Goal: Transaction & Acquisition: Purchase product/service

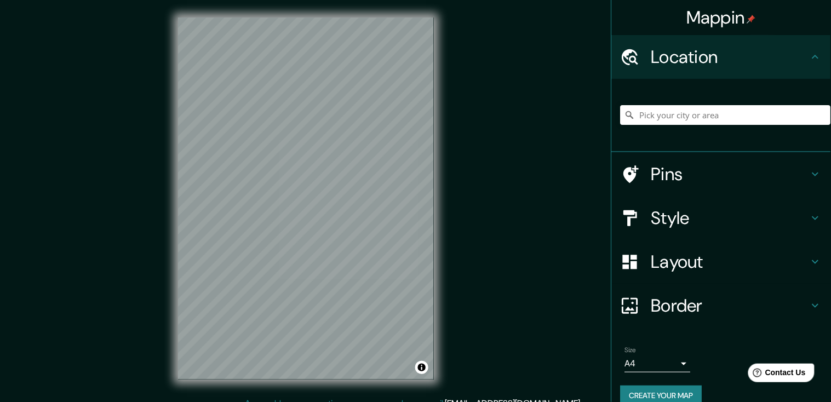
click at [671, 224] on h4 "Style" at bounding box center [731, 218] width 158 height 22
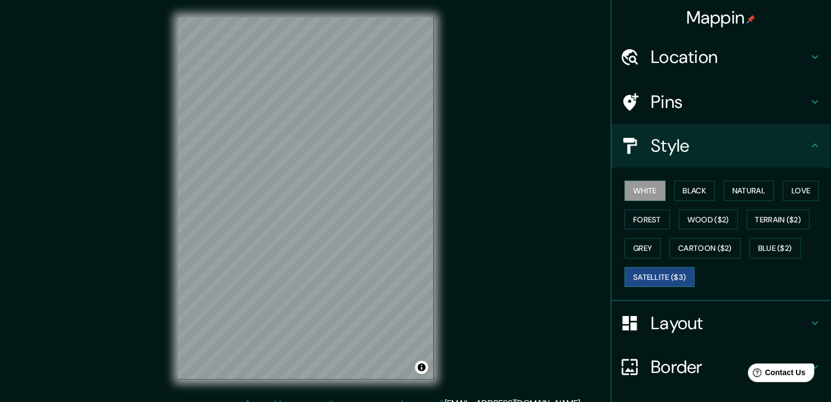
click at [670, 270] on button "Satellite ($3)" at bounding box center [660, 277] width 70 height 20
click at [473, 205] on div "Mappin Location Pins Style White Black Natural Love Forest Wood ($2) Terrain ($…" at bounding box center [415, 207] width 831 height 415
click at [670, 61] on h4 "Location" at bounding box center [731, 57] width 158 height 22
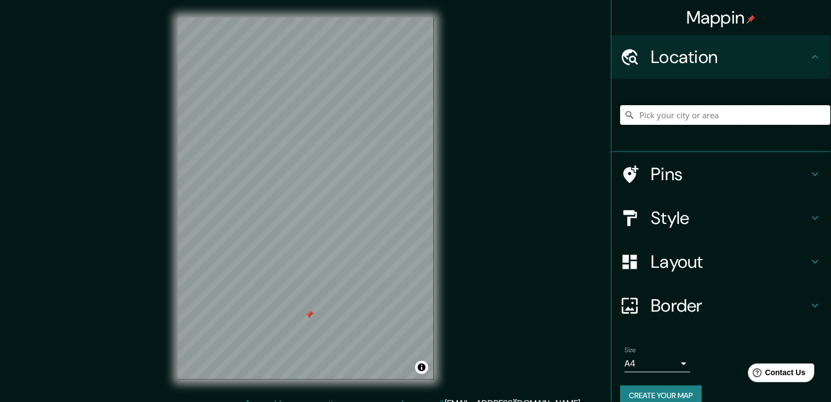
click at [666, 111] on input "Pick your city or area" at bounding box center [726, 115] width 210 height 20
paste input "[PERSON_NAME] De los Hornillos, s/n, 46930 [GEOGRAPHIC_DATA], [GEOGRAPHIC_DATA]…"
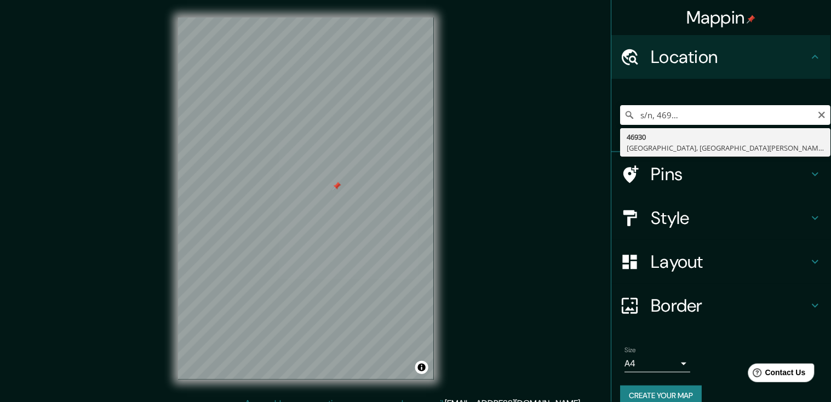
type input "46930, [GEOGRAPHIC_DATA], [GEOGRAPHIC_DATA][PERSON_NAME], [GEOGRAPHIC_DATA]"
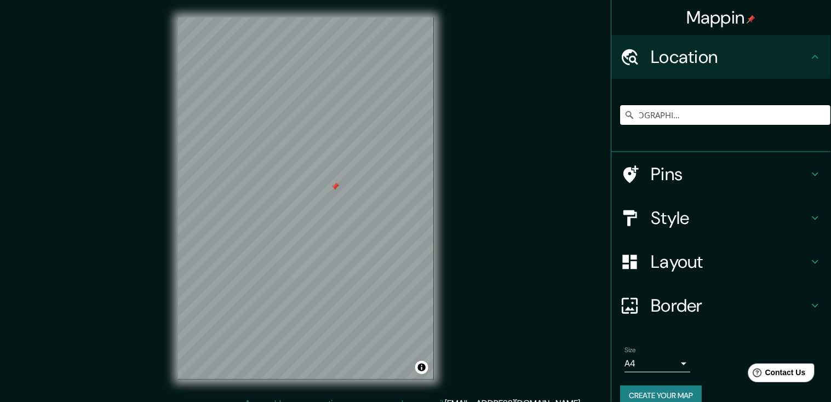
scroll to position [0, 0]
click at [683, 169] on h4 "Pins" at bounding box center [731, 174] width 158 height 22
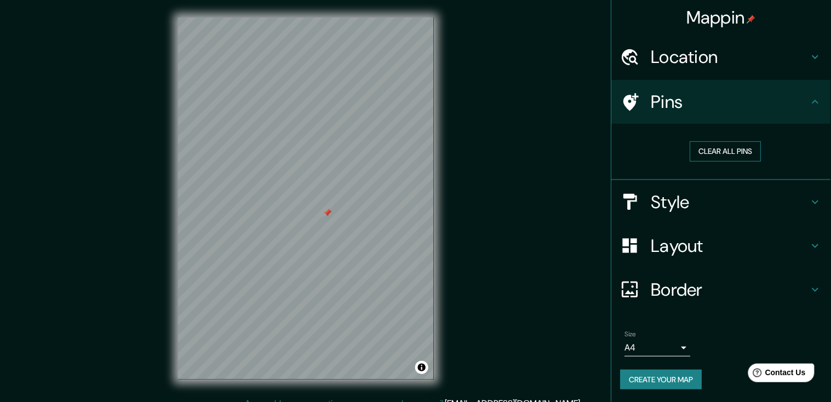
click at [733, 155] on button "Clear all pins" at bounding box center [725, 151] width 71 height 20
click at [706, 210] on h4 "Style" at bounding box center [731, 202] width 158 height 22
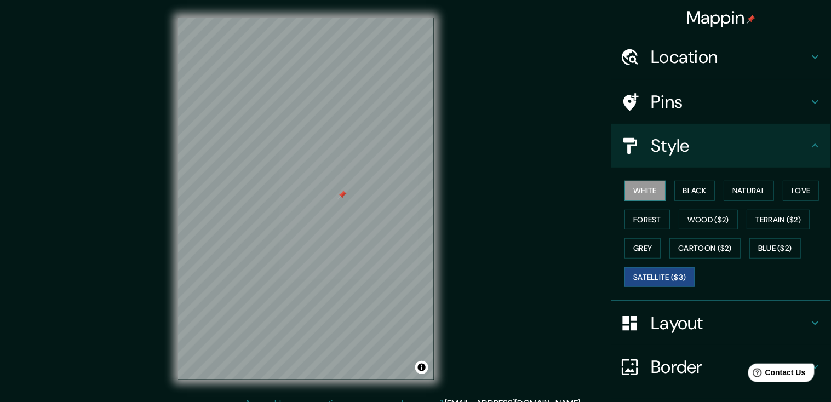
click at [658, 192] on button "White" at bounding box center [645, 191] width 41 height 20
click at [763, 193] on button "Natural" at bounding box center [749, 191] width 50 height 20
click at [688, 279] on button "Satellite ($3)" at bounding box center [660, 277] width 70 height 20
click at [658, 193] on button "White" at bounding box center [645, 191] width 41 height 20
click at [760, 189] on button "Natural" at bounding box center [749, 191] width 50 height 20
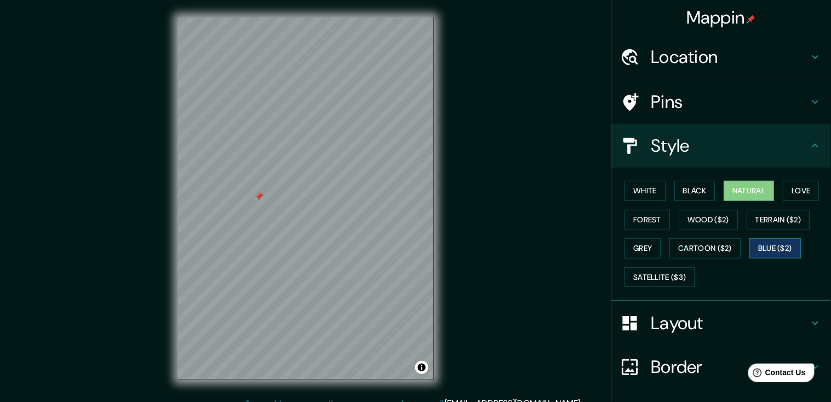
click at [788, 250] on button "Blue ($2)" at bounding box center [776, 248] width 52 height 20
click at [789, 223] on button "Terrain ($2)" at bounding box center [779, 220] width 64 height 20
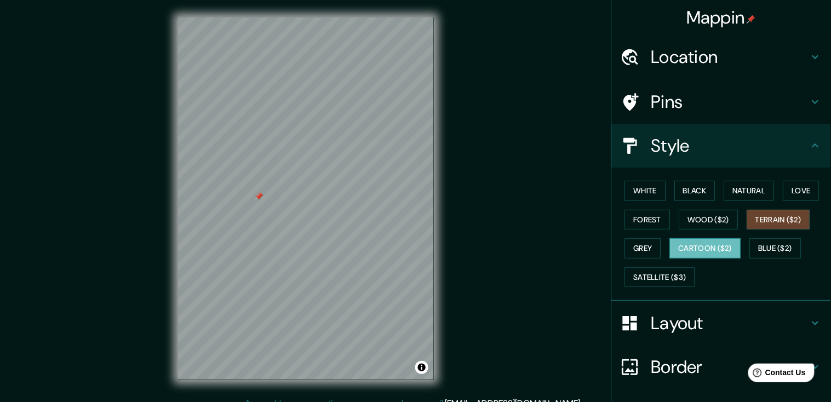
click at [717, 252] on button "Cartoon ($2)" at bounding box center [705, 248] width 71 height 20
click at [688, 279] on button "Satellite ($3)" at bounding box center [660, 277] width 70 height 20
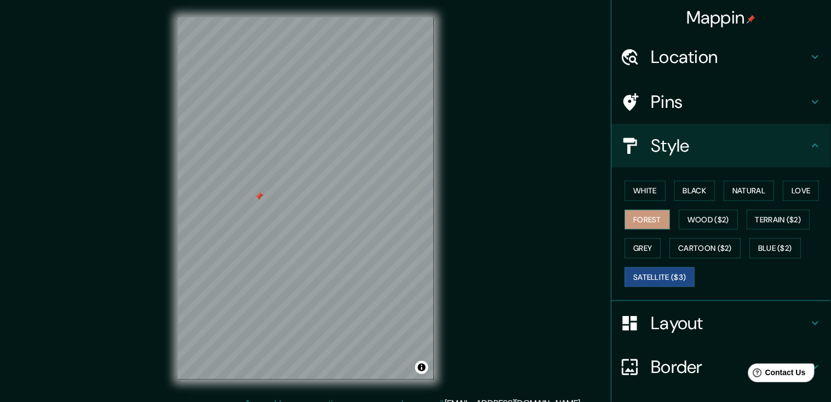
click at [663, 219] on button "Forest" at bounding box center [647, 220] width 45 height 20
click at [768, 191] on button "Natural" at bounding box center [749, 191] width 50 height 20
click at [671, 286] on button "Satellite ($3)" at bounding box center [660, 277] width 70 height 20
